Goal: Information Seeking & Learning: Stay updated

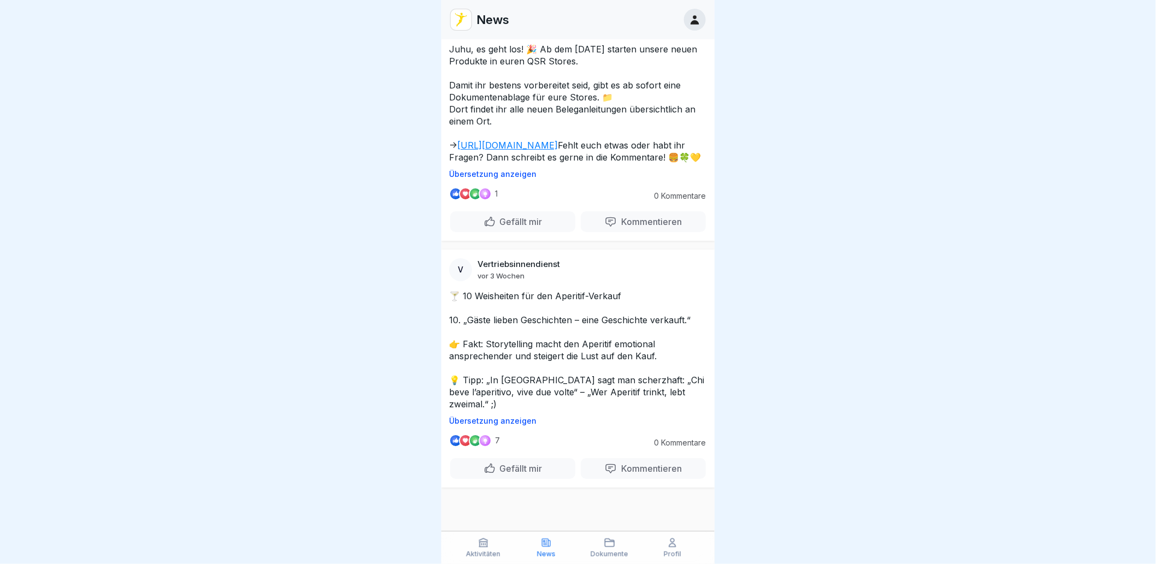
scroll to position [3885, 0]
click at [611, 163] on p "Juhu, es geht los! 🎉 Ab dem [DATE] starten unsere neuen Produkte in euren QSR S…" at bounding box center [578, 103] width 258 height 120
click at [557, 163] on p "Juhu, es geht los! 🎉 Ab dem [DATE] starten unsere neuen Produkte in euren QSR S…" at bounding box center [578, 103] width 258 height 120
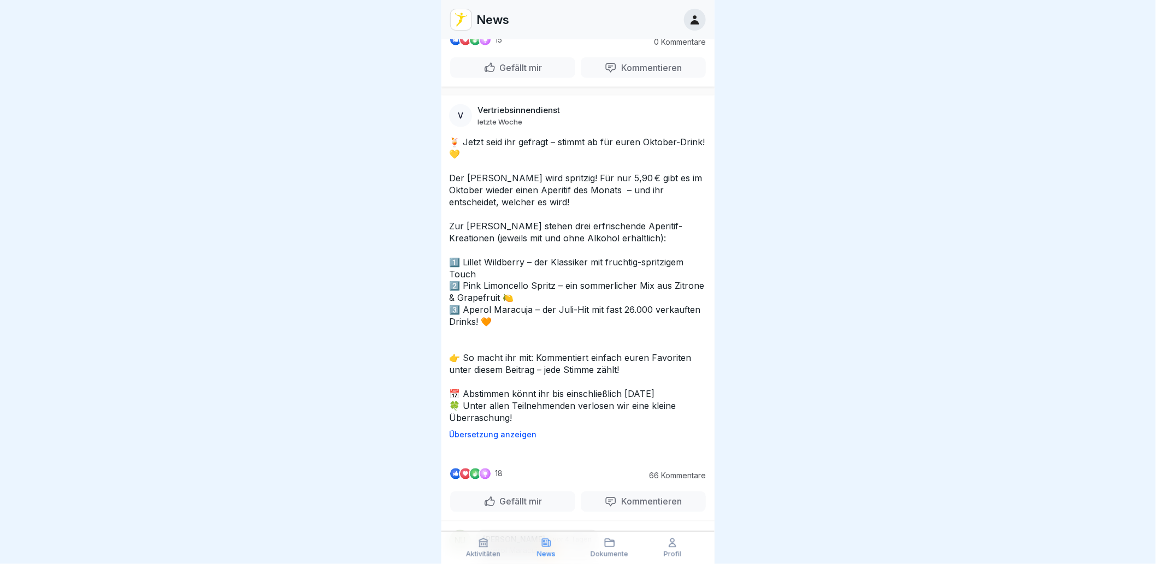
scroll to position [5467, 0]
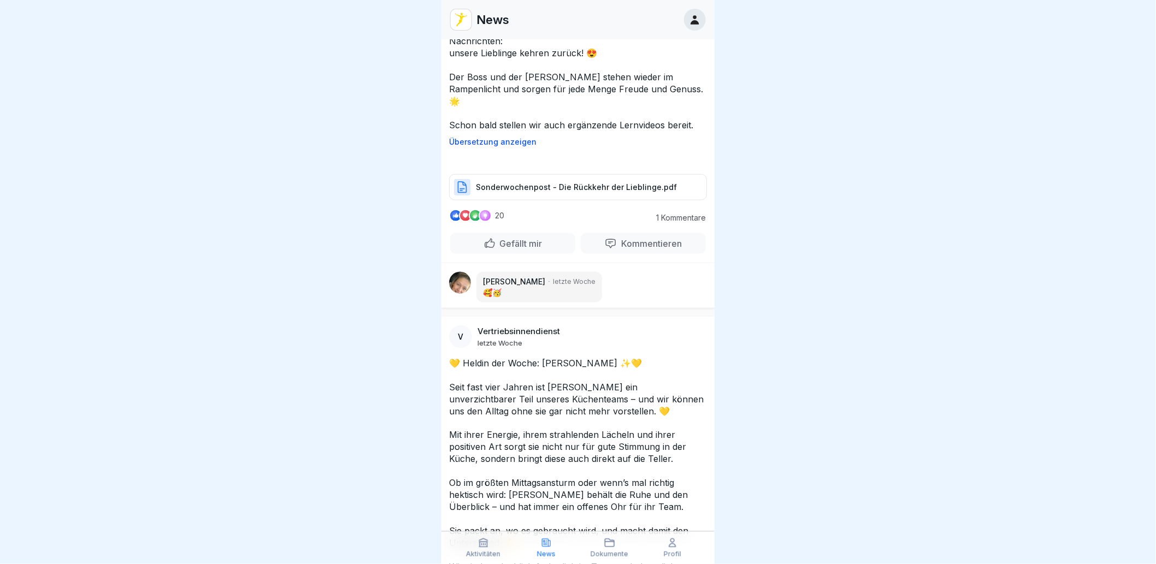
scroll to position [7653, 0]
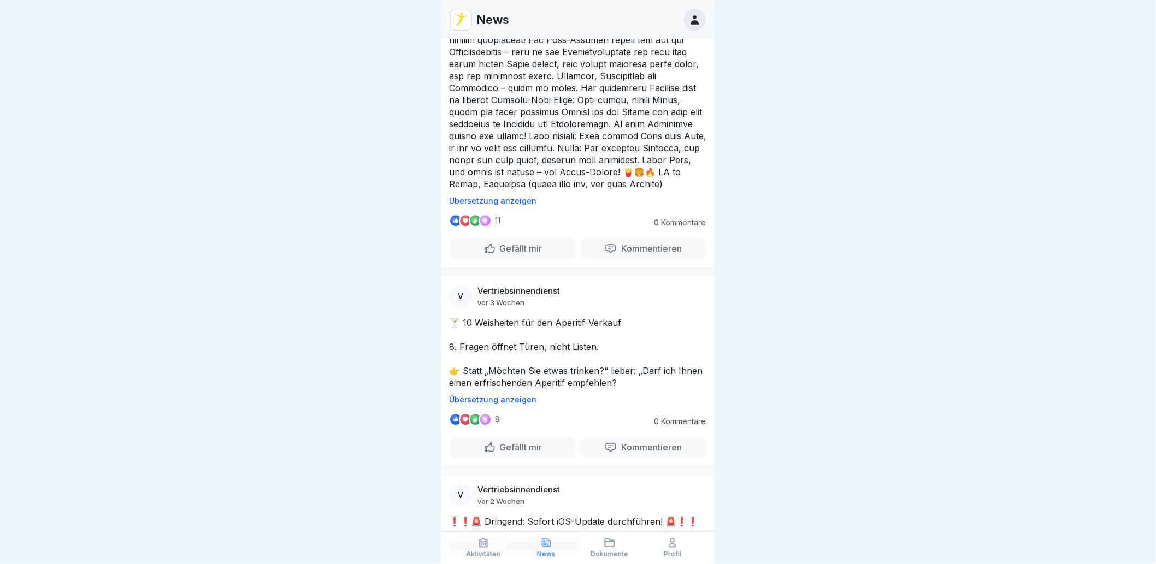
scroll to position [9656, 0]
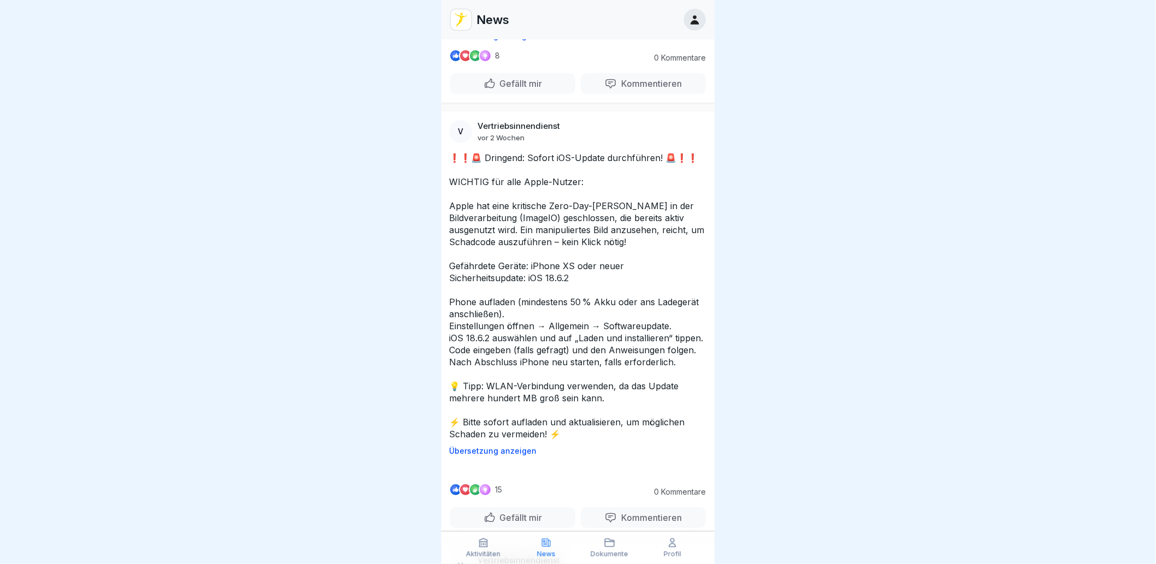
scroll to position [10445, 0]
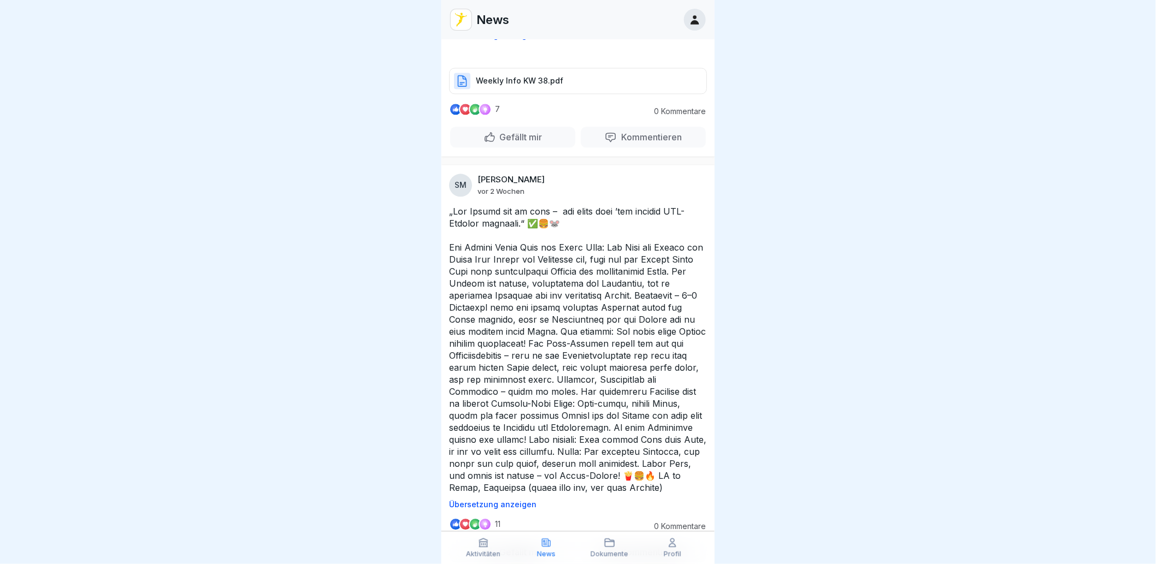
scroll to position [9656, 0]
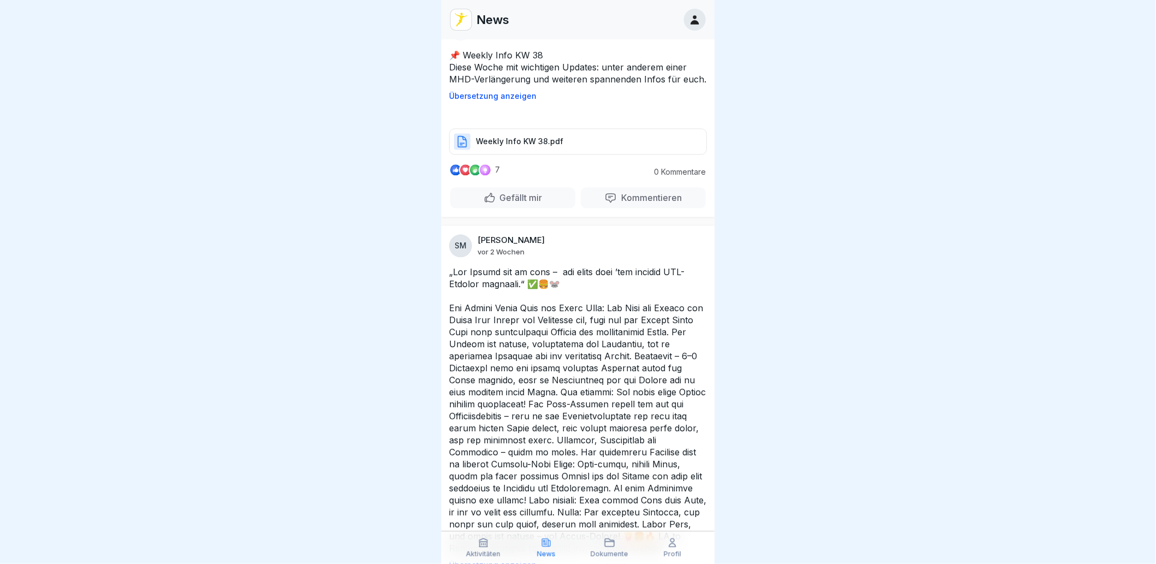
click at [837, 306] on div at bounding box center [578, 282] width 1156 height 564
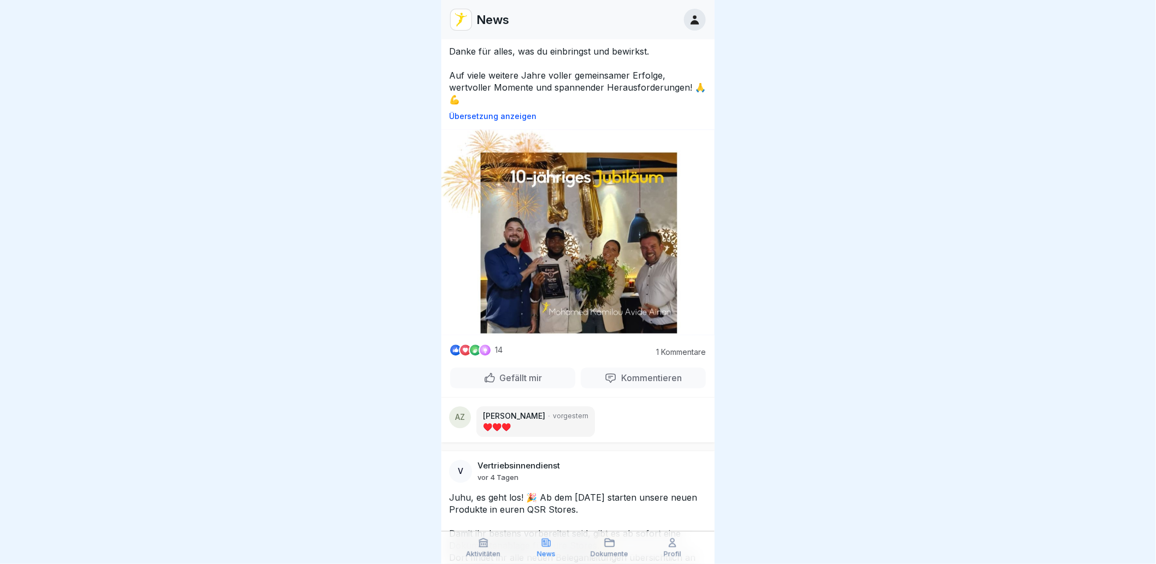
scroll to position [120, 0]
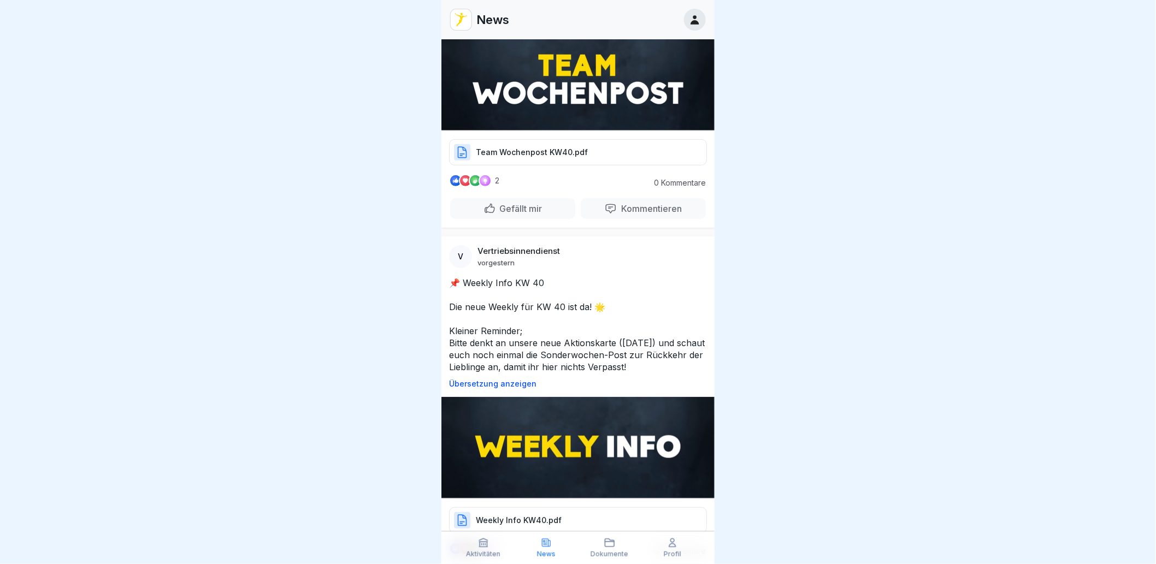
click at [587, 144] on div "Team Wochenpost KW40.pdf" at bounding box center [578, 152] width 258 height 26
click at [836, 196] on div at bounding box center [578, 282] width 1156 height 564
